Goal: Task Accomplishment & Management: Manage account settings

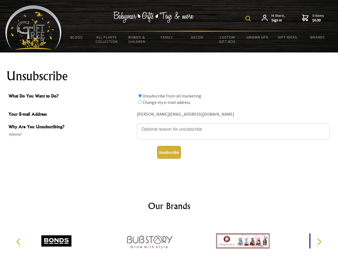
click at [249, 18] on img at bounding box center [247, 18] width 5 height 5
click at [169, 125] on textarea "Why Are You Unsubscribing?" at bounding box center [233, 131] width 193 height 16
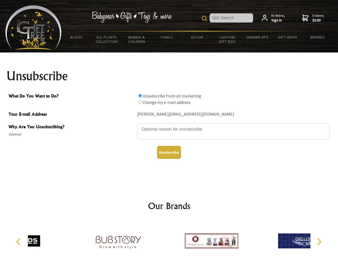
click at [140, 95] on input "What Do You Want to Do?" at bounding box center [139, 95] width 3 height 3
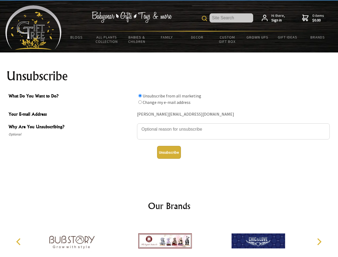
click at [140, 102] on input "What Do You Want to Do?" at bounding box center [139, 101] width 3 height 3
radio input "true"
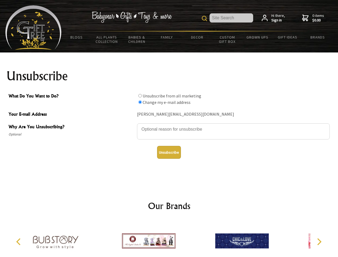
click at [169, 152] on button "Unsubscribe" at bounding box center [169, 152] width 24 height 13
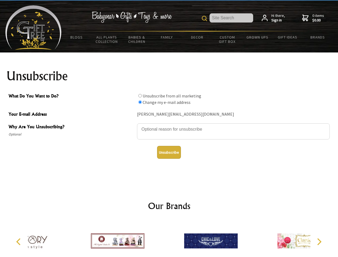
click at [19, 241] on icon "Previous" at bounding box center [19, 241] width 7 height 7
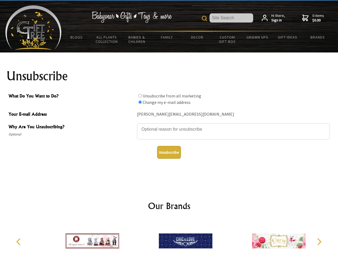
click at [319, 241] on icon "Next" at bounding box center [318, 241] width 7 height 7
